Goal: Navigation & Orientation: Locate item on page

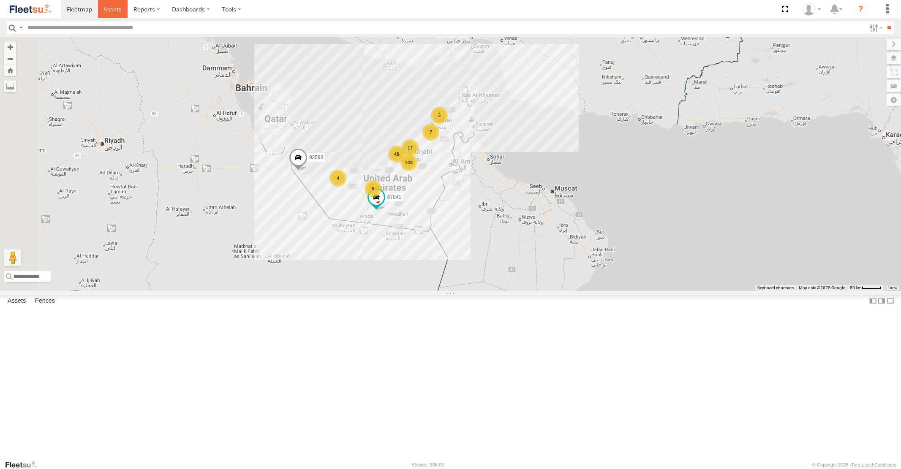
click at [112, 13] on span at bounding box center [112, 9] width 18 height 8
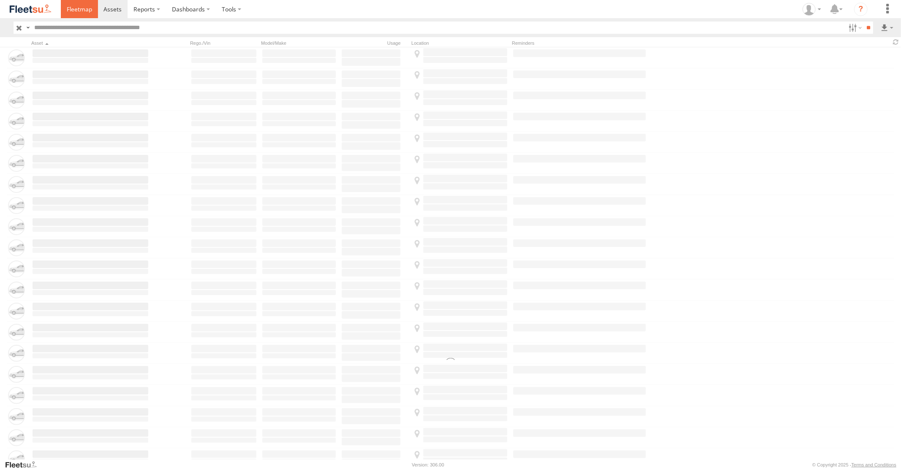
click at [81, 11] on span at bounding box center [79, 9] width 25 height 8
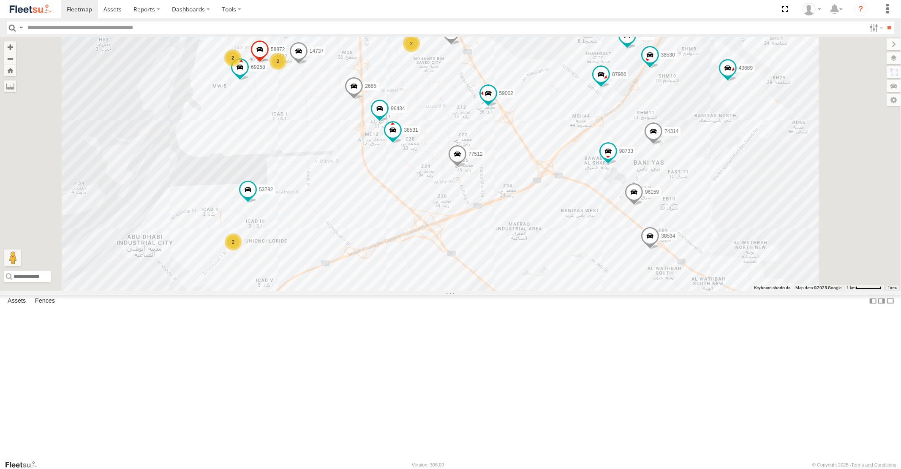
drag, startPoint x: 610, startPoint y: 267, endPoint x: 578, endPoint y: 193, distance: 80.6
click at [581, 202] on div "16884/T 93598 87841 93660 93659 38527 88129 93586-auh 93671 73405 /R 93591 6905…" at bounding box center [450, 163] width 901 height 253
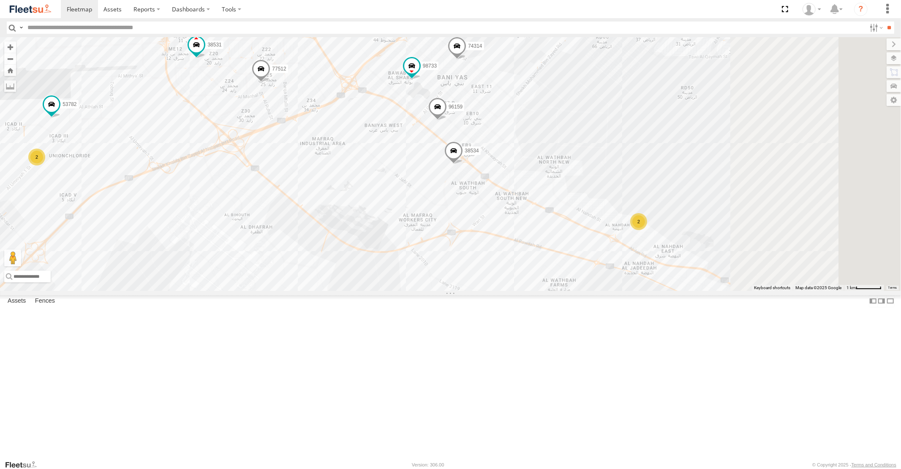
drag, startPoint x: 585, startPoint y: 178, endPoint x: 409, endPoint y: 286, distance: 206.9
click at [419, 285] on div "16884/T 93598 87841 93660 93659 38527 88129 93586-auh 93671 73405 /R 93591 6905…" at bounding box center [450, 163] width 901 height 253
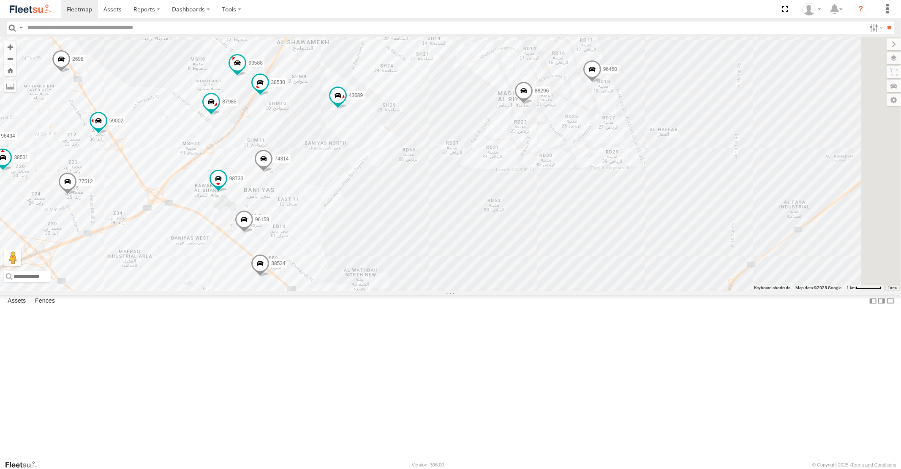
drag, startPoint x: 491, startPoint y: 282, endPoint x: 490, endPoint y: 306, distance: 24.5
click at [490, 291] on div "16884/T 93598 87841 93660 93659 38527 88129 93586-auh 93671 73405 /R 93591 6905…" at bounding box center [450, 163] width 901 height 253
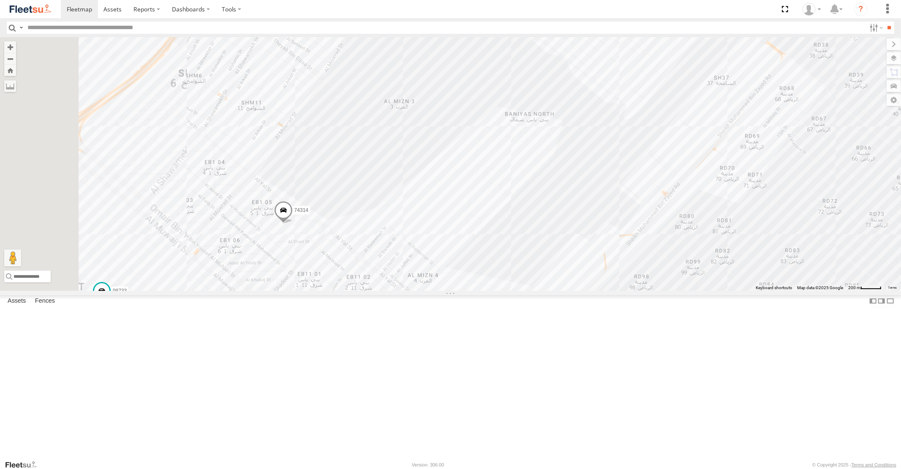
drag, startPoint x: 371, startPoint y: 334, endPoint x: 548, endPoint y: 233, distance: 204.3
click at [545, 235] on div "16884/T 93598 87841 93660 93659 38527 88129 93586-auh 93671 73405 /R 93591 6905…" at bounding box center [450, 163] width 901 height 253
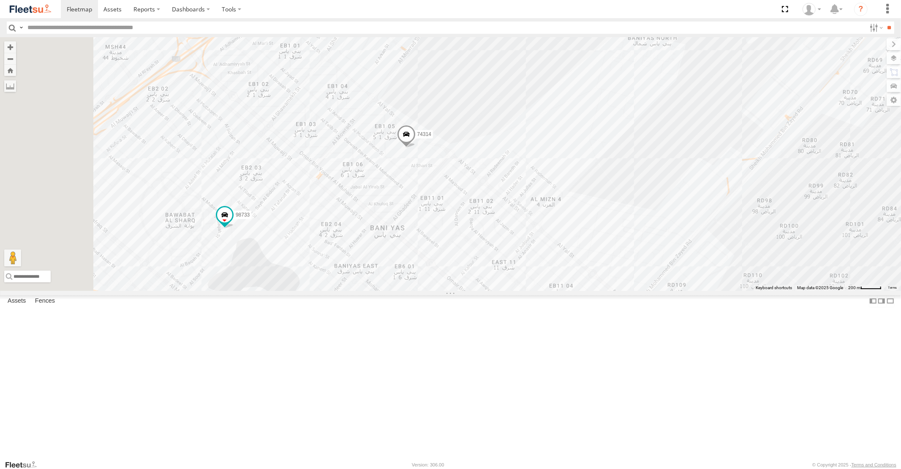
click at [415, 148] on span at bounding box center [406, 136] width 19 height 23
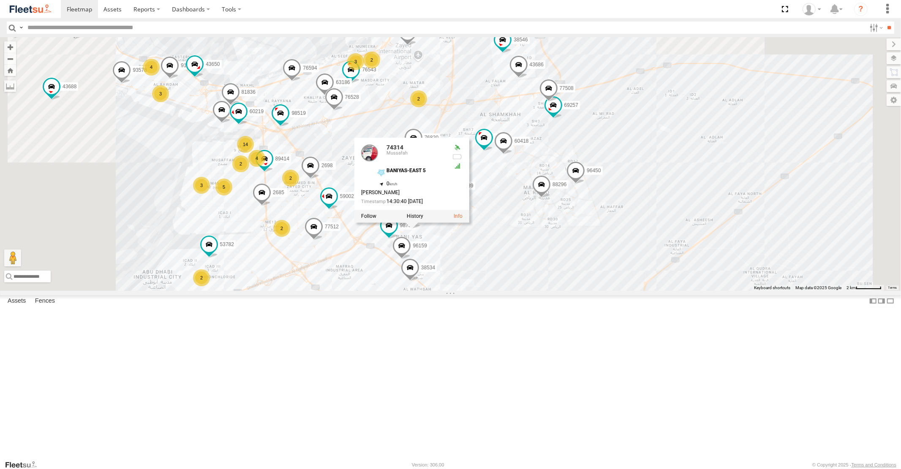
drag, startPoint x: 381, startPoint y: 119, endPoint x: 444, endPoint y: 245, distance: 140.9
click at [441, 242] on div "16884/T 93598 87841 93660 93659 38527 88129 93586-auh 93671 73405 /R 93591 6905…" at bounding box center [450, 163] width 901 height 253
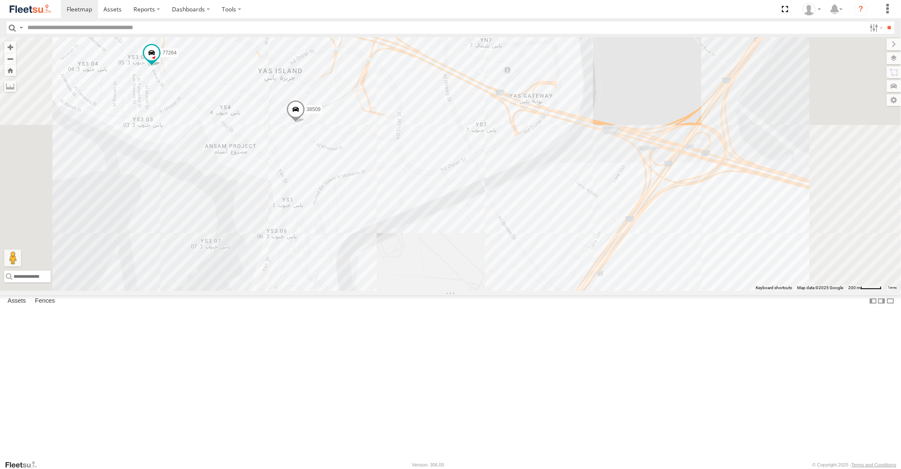
click at [305, 123] on span at bounding box center [295, 111] width 19 height 23
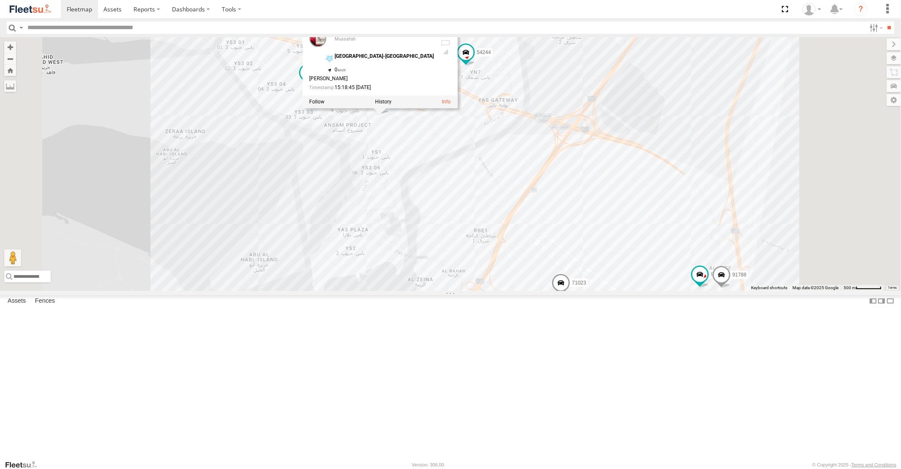
click at [316, 81] on span at bounding box center [307, 72] width 15 height 15
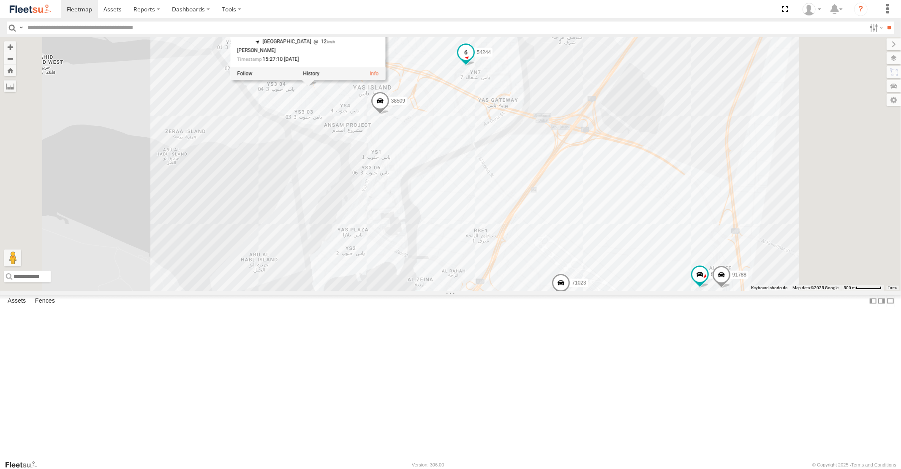
click at [473, 60] on span at bounding box center [465, 52] width 15 height 15
